Goal: Find specific fact: Find specific fact

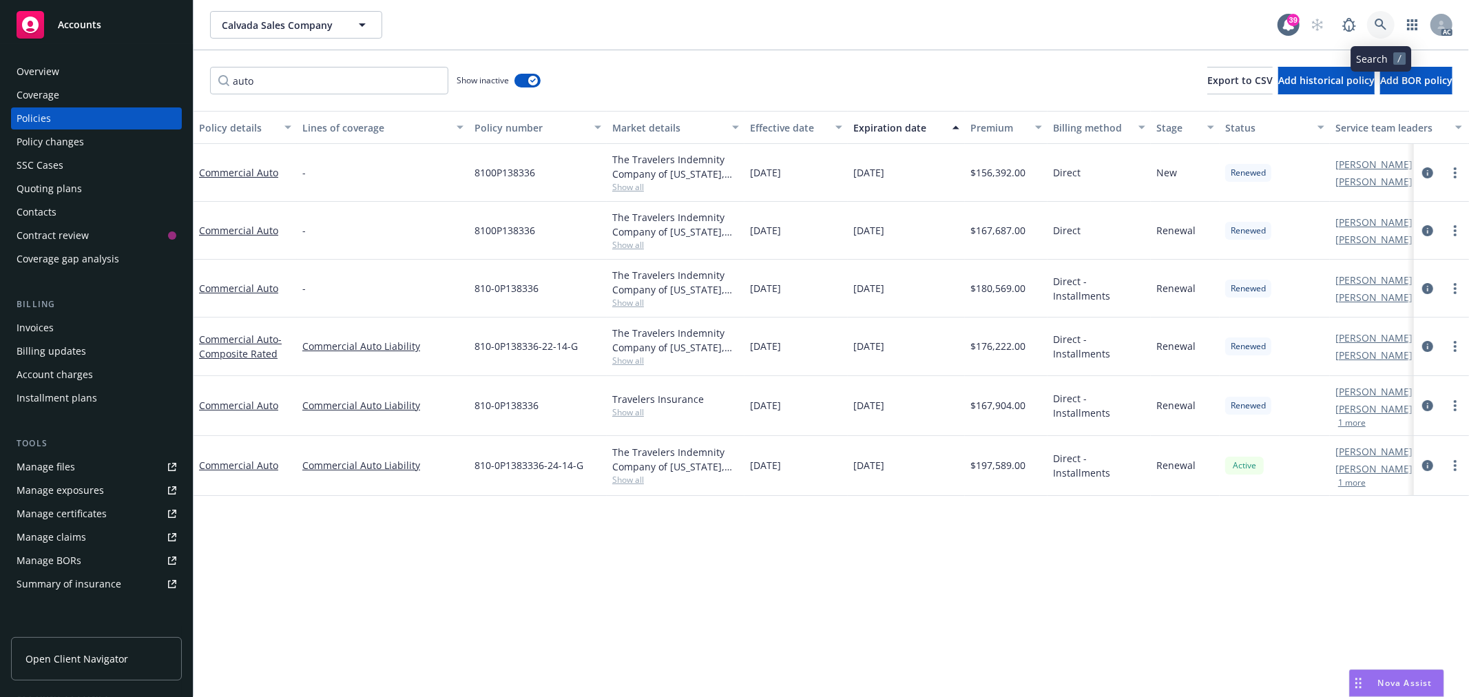
click at [1375, 23] on icon at bounding box center [1380, 25] width 12 height 12
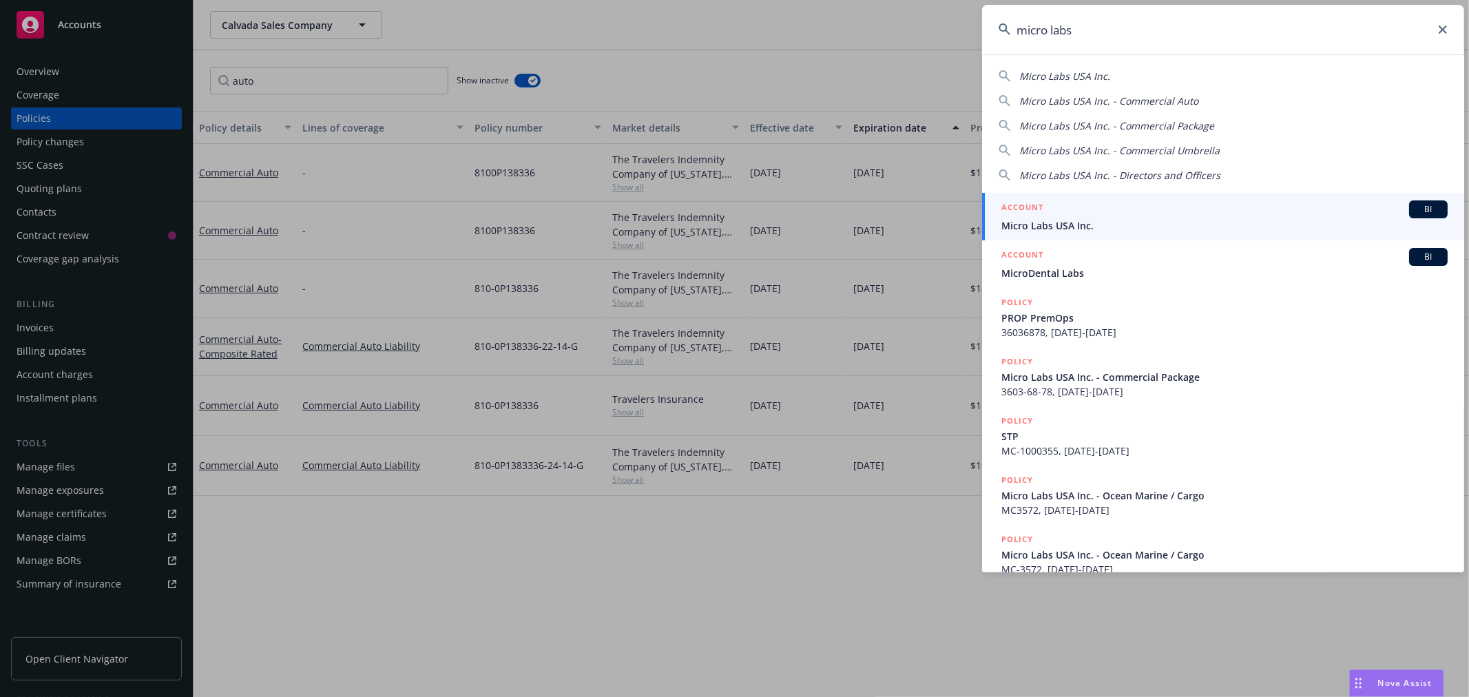
type input "micro labs"
click at [1145, 218] on span "Micro Labs USA Inc." at bounding box center [1224, 225] width 446 height 14
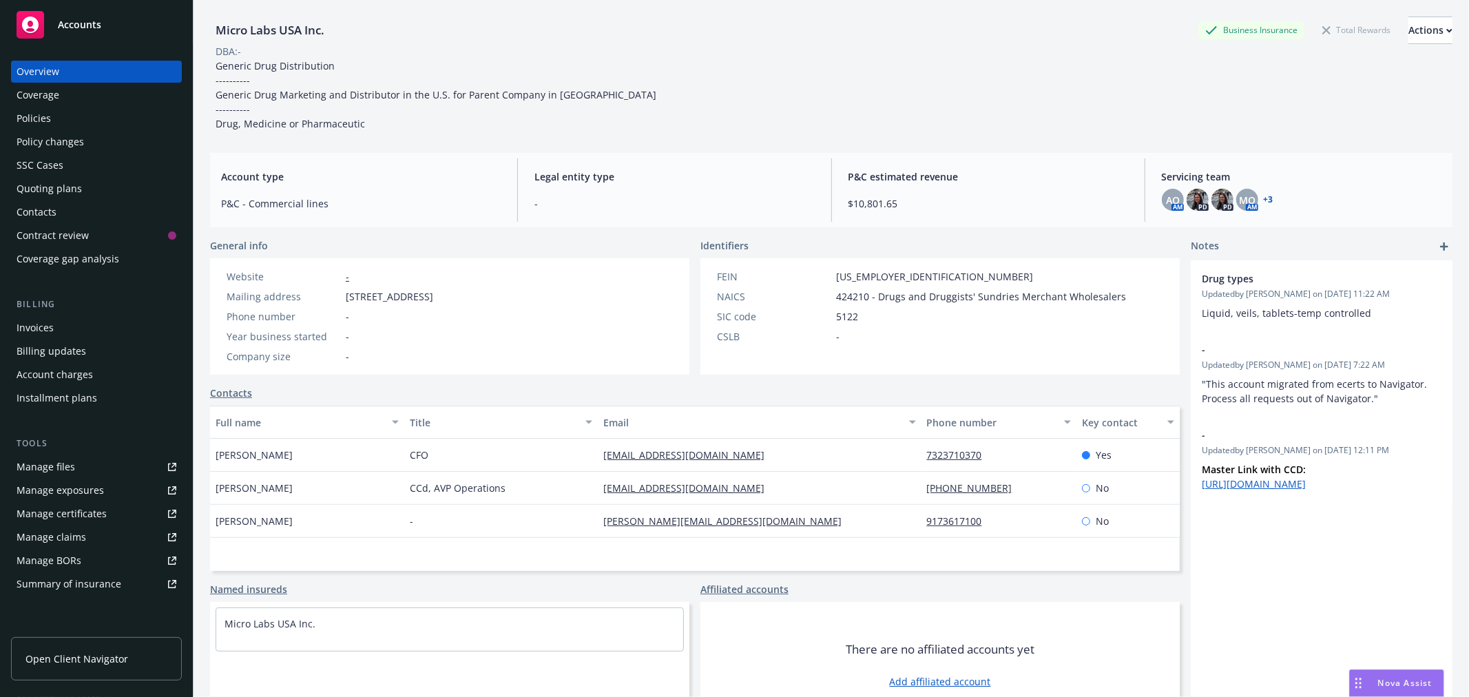
scroll to position [81, 0]
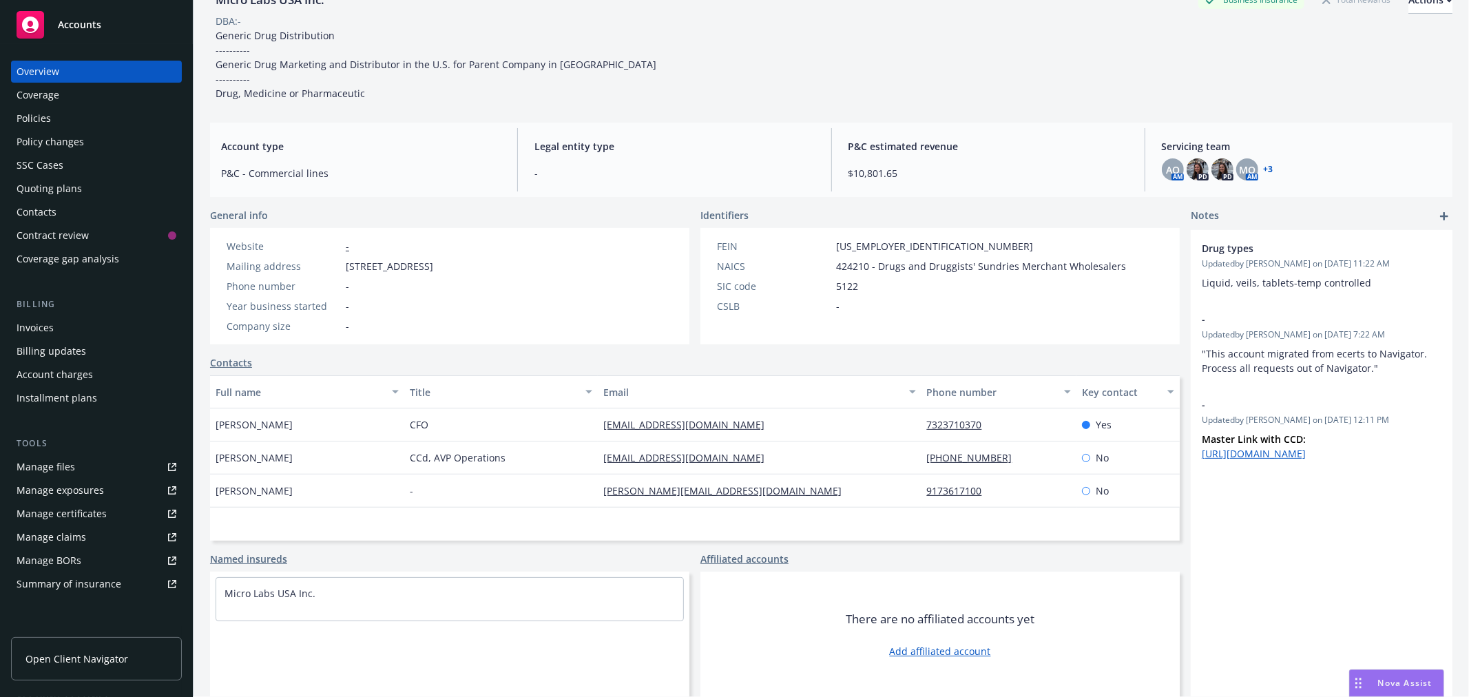
click at [74, 118] on div "Policies" at bounding box center [97, 118] width 160 height 22
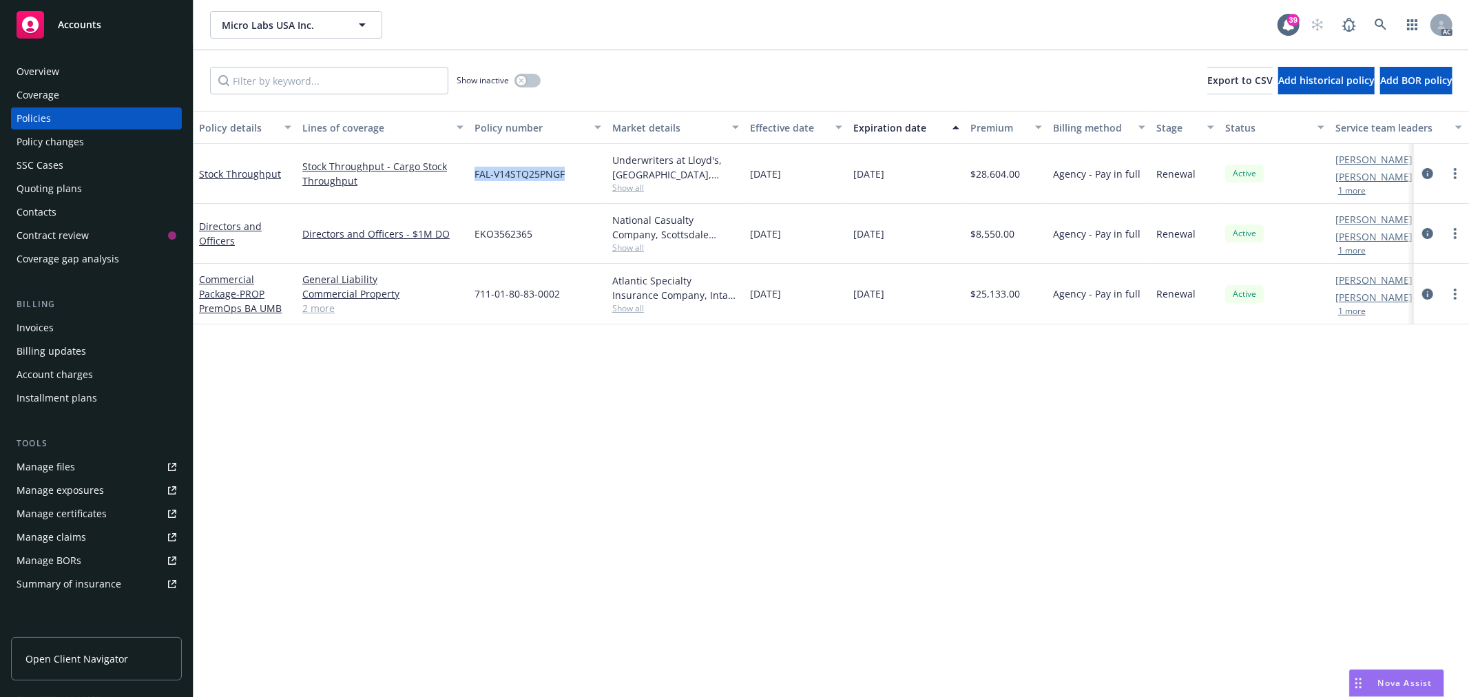
drag, startPoint x: 569, startPoint y: 179, endPoint x: 475, endPoint y: 169, distance: 94.1
click at [475, 169] on div "FAL-V14STQ25PNGF" at bounding box center [538, 174] width 138 height 60
copy span "FAL-V14STQ25PNGF"
click at [229, 170] on link "Stock Throughput" at bounding box center [240, 173] width 82 height 13
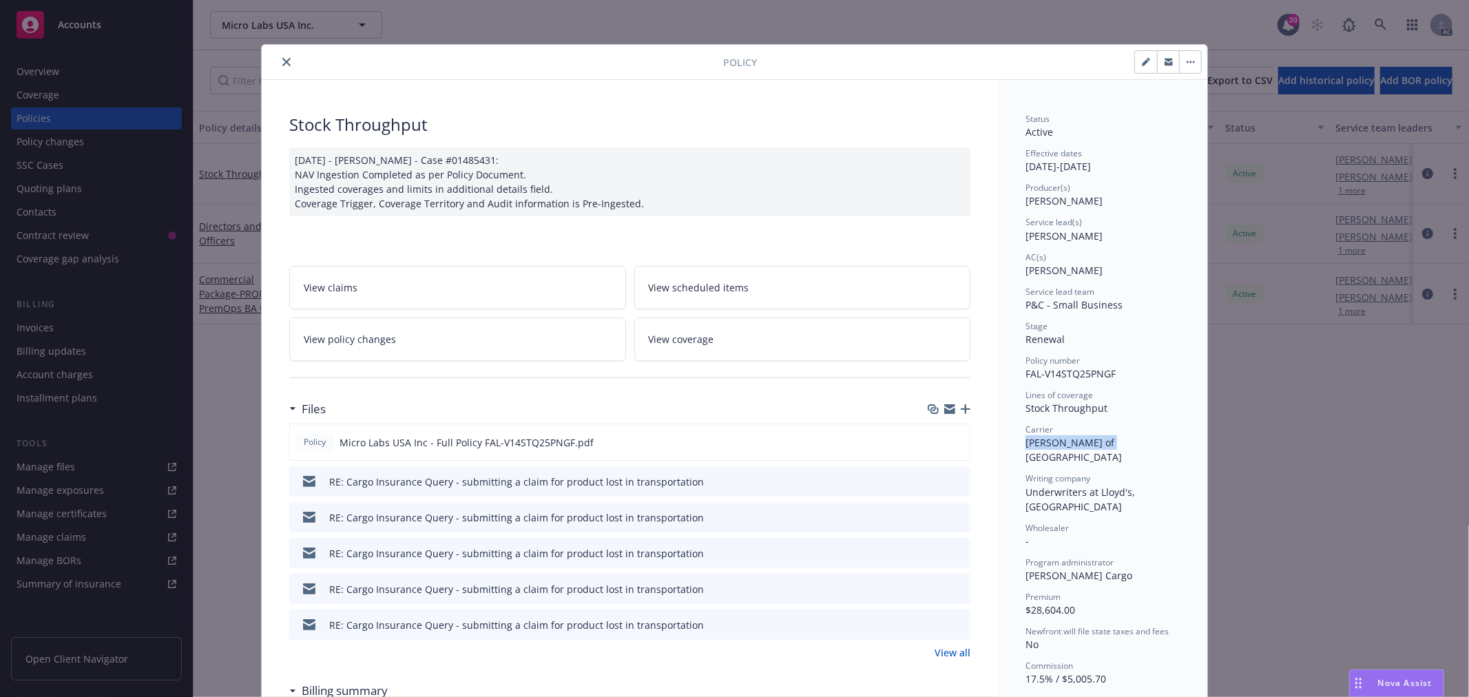
drag, startPoint x: 1100, startPoint y: 446, endPoint x: 1017, endPoint y: 445, distance: 82.6
copy span "[PERSON_NAME] of [GEOGRAPHIC_DATA]"
click at [282, 64] on icon "close" at bounding box center [286, 62] width 8 height 8
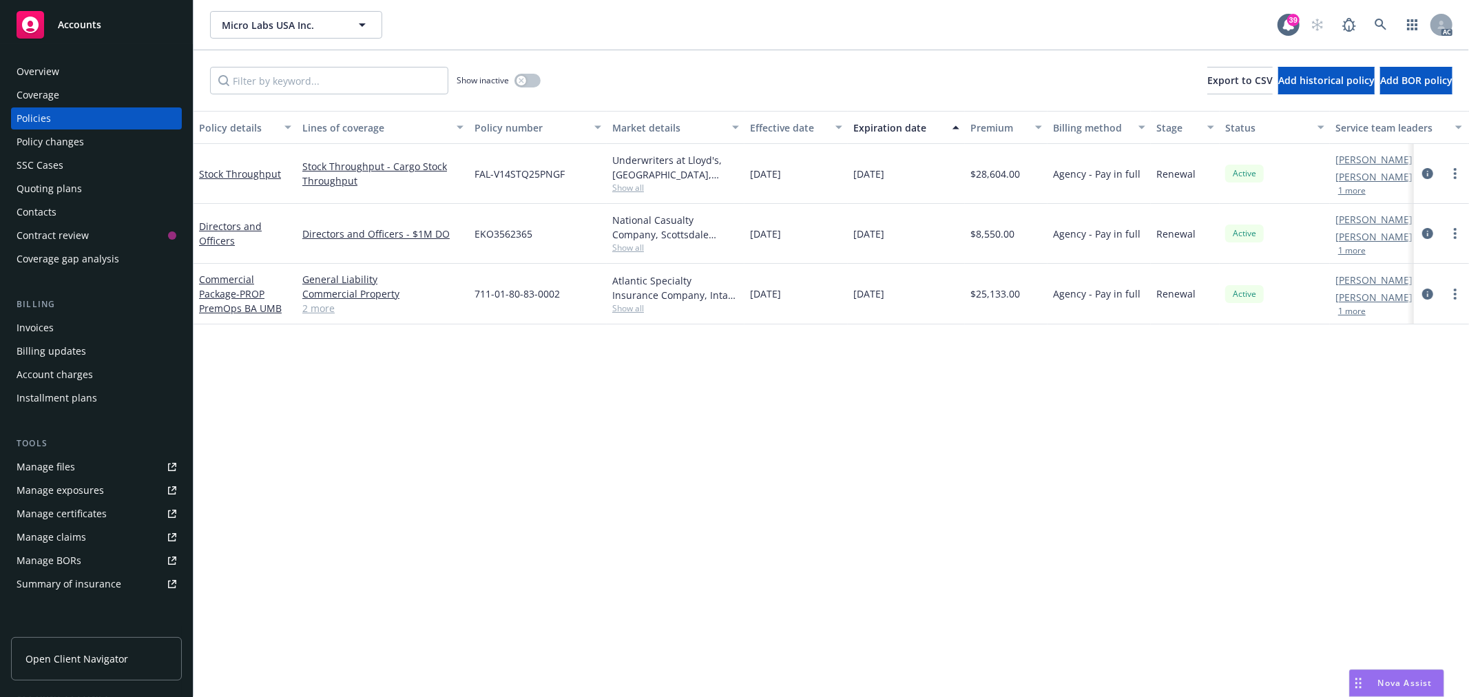
click at [43, 71] on div "Overview" at bounding box center [38, 72] width 43 height 22
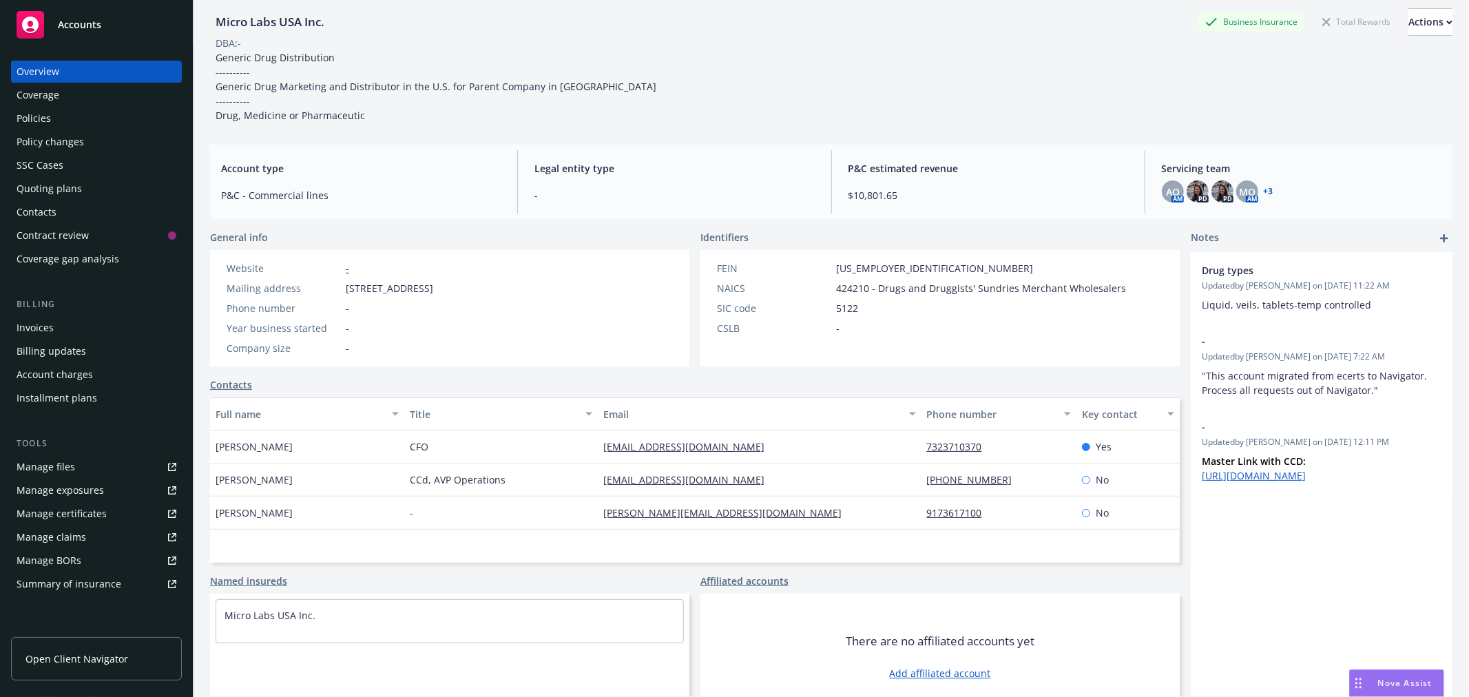
scroll to position [81, 0]
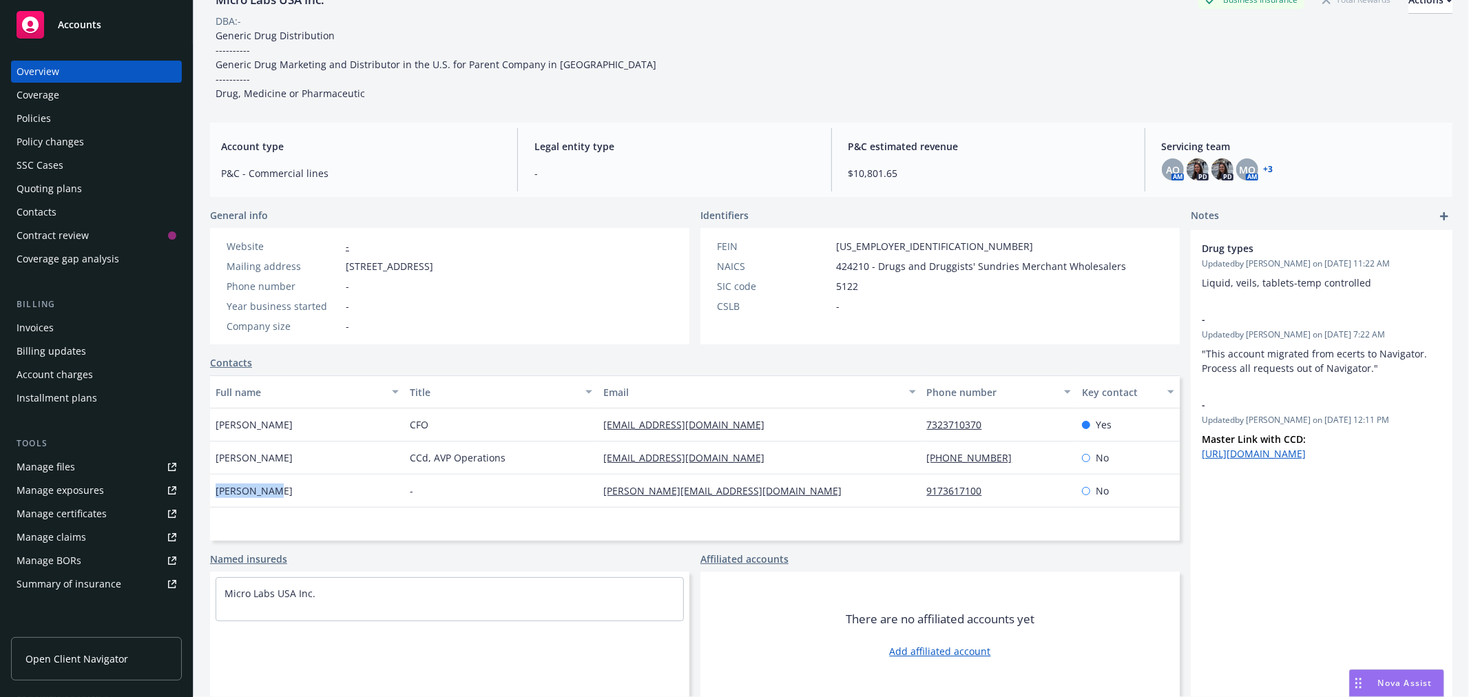
drag, startPoint x: 273, startPoint y: 494, endPoint x: 217, endPoint y: 497, distance: 56.6
click at [217, 497] on div "[PERSON_NAME]" at bounding box center [307, 490] width 194 height 33
copy span "[PERSON_NAME]"
